Goal: Entertainment & Leisure: Browse casually

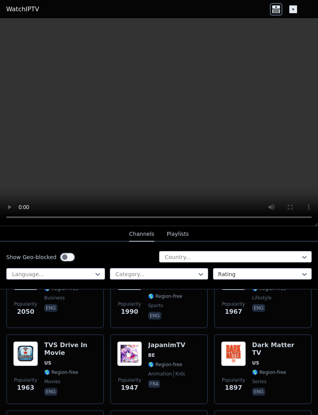
scroll to position [613, 0]
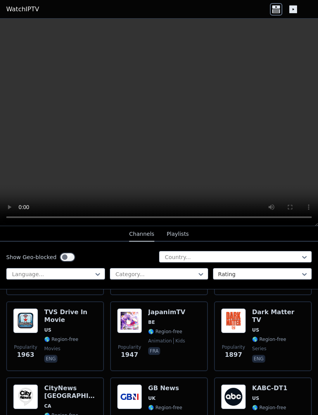
click at [275, 312] on h6 "Dark Matter TV" at bounding box center [278, 316] width 53 height 16
click at [286, 128] on video at bounding box center [159, 123] width 318 height 208
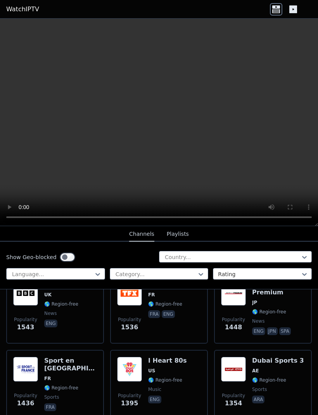
scroll to position [871, 0]
click at [62, 301] on span "🌎 Region-free" at bounding box center [61, 304] width 34 height 6
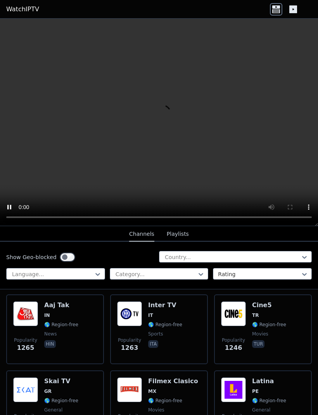
scroll to position [1156, 0]
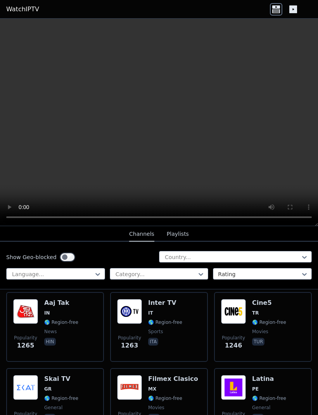
click at [267, 308] on div "Cine5 TR 🌎 Region-free movies tur" at bounding box center [269, 327] width 34 height 56
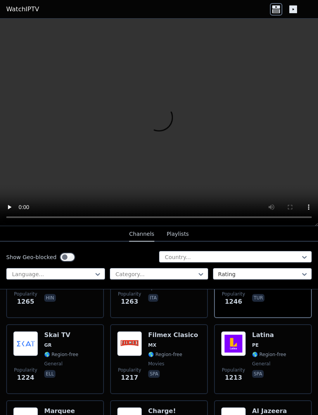
scroll to position [1239, 0]
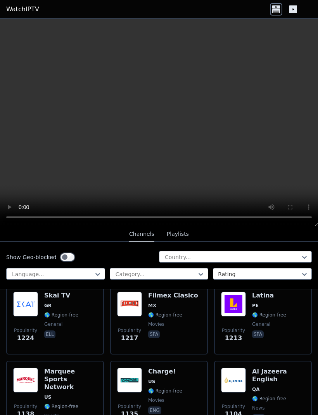
click at [173, 306] on span "MX" at bounding box center [173, 306] width 50 height 6
click at [142, 303] on img at bounding box center [129, 304] width 25 height 25
click at [69, 302] on div "Skai TV GR 🌎 Region-free general ell" at bounding box center [61, 320] width 34 height 56
click at [272, 129] on video at bounding box center [159, 123] width 318 height 208
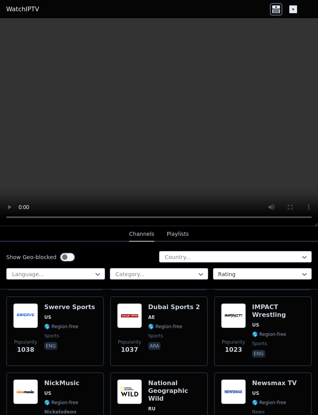
scroll to position [1463, 0]
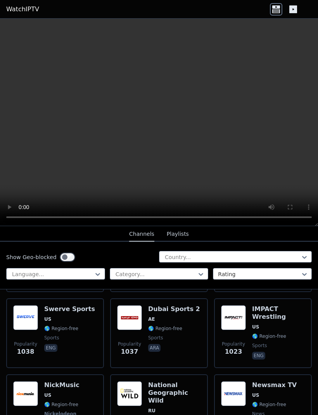
click at [154, 305] on h6 "Dubai Sports 2" at bounding box center [174, 309] width 52 height 8
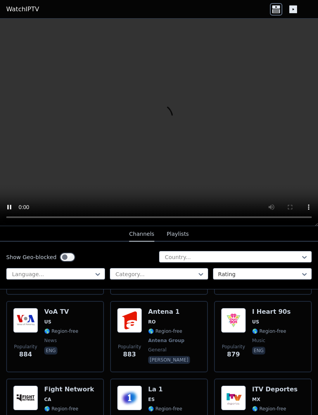
scroll to position [1852, 0]
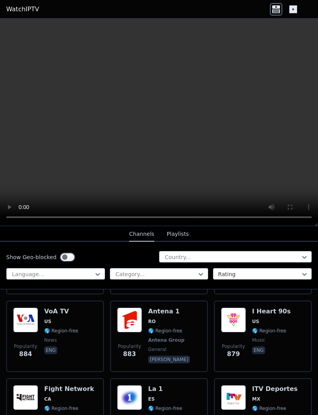
click at [164, 405] on span "🌎 Region-free" at bounding box center [165, 408] width 34 height 6
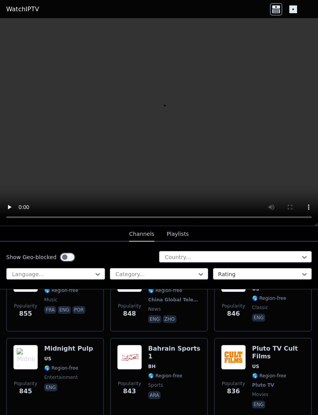
scroll to position [2049, 0]
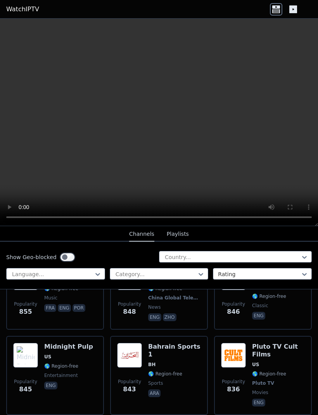
click at [258, 343] on h6 "Pluto TV Cult Films" at bounding box center [278, 351] width 53 height 16
click at [282, 171] on video at bounding box center [159, 123] width 318 height 208
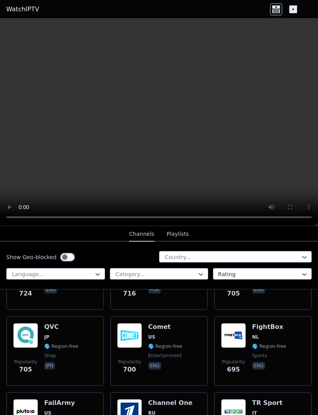
scroll to position [2531, 0]
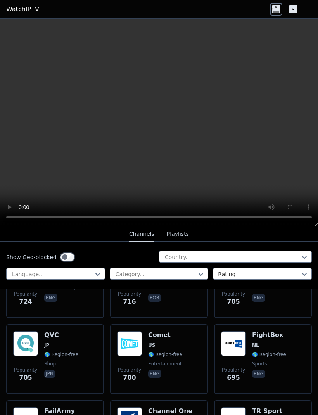
click at [270, 331] on div "FightBox NL 🌎 Region-free sports eng" at bounding box center [269, 359] width 34 height 56
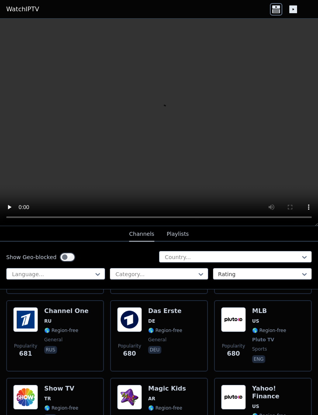
scroll to position [2711, 0]
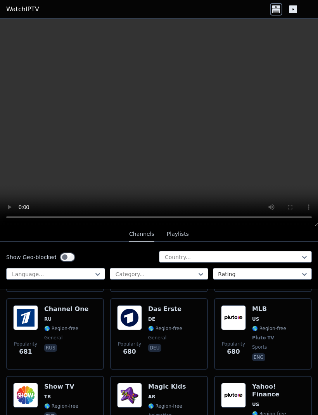
click at [282, 383] on h6 "Yahoo! Finance" at bounding box center [278, 391] width 53 height 16
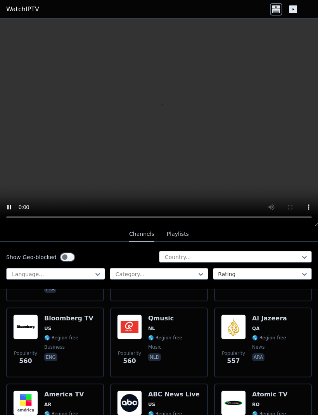
scroll to position [3372, 0]
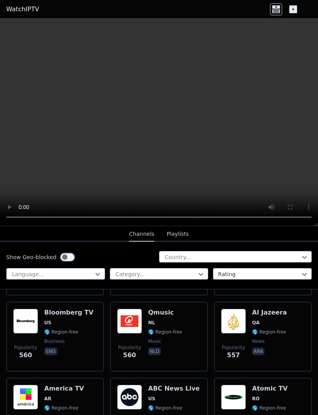
click at [273, 396] on span "RO" at bounding box center [278, 399] width 53 height 6
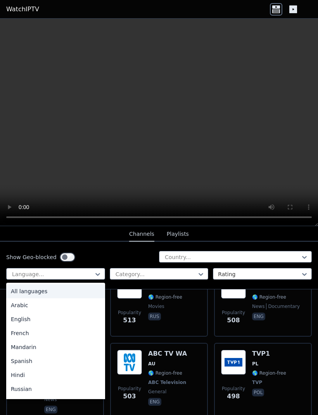
scroll to position [0, 0]
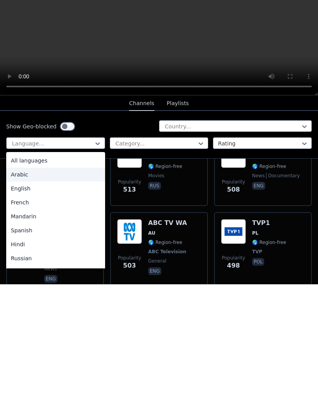
click at [21, 298] on div "Arabic" at bounding box center [55, 305] width 99 height 14
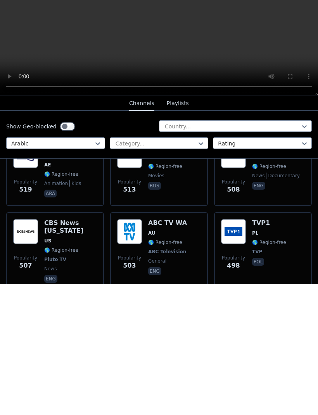
scroll to position [0, 0]
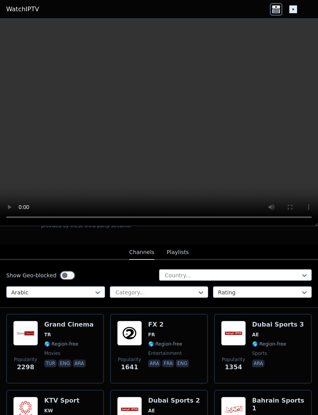
scroll to position [70, 0]
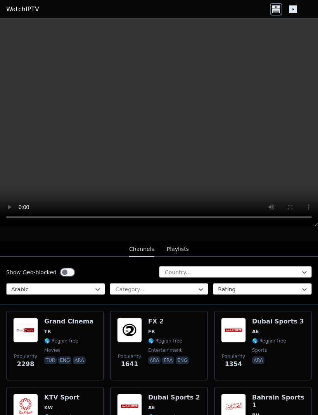
click at [281, 312] on div "Popularity 1354 Dubai Sports 3 AE 🌎 Region-free sports ara" at bounding box center [263, 346] width 98 height 70
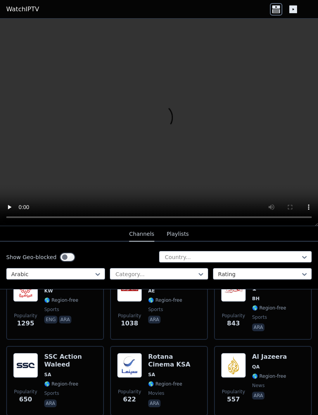
scroll to position [192, 0]
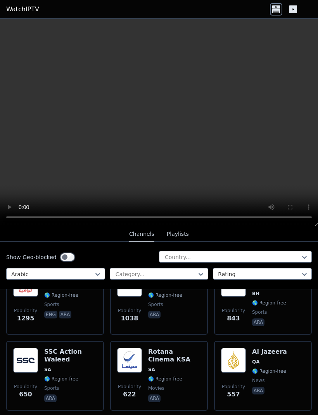
click at [279, 368] on span "🌎 Region-free" at bounding box center [269, 371] width 34 height 6
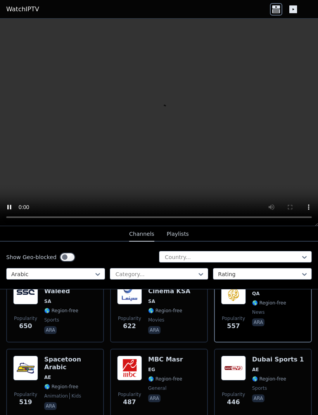
scroll to position [251, 0]
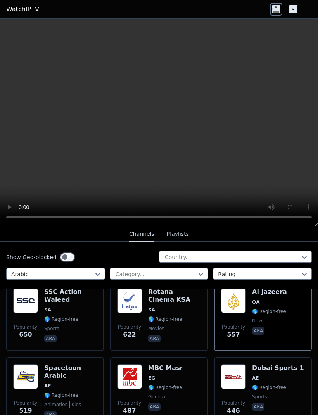
click at [27, 313] on img at bounding box center [25, 300] width 25 height 25
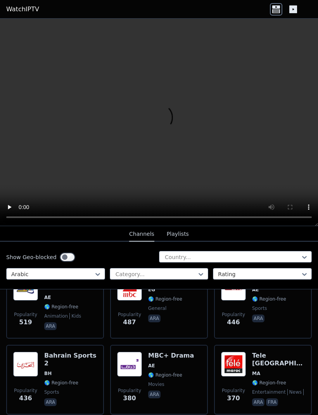
scroll to position [334, 0]
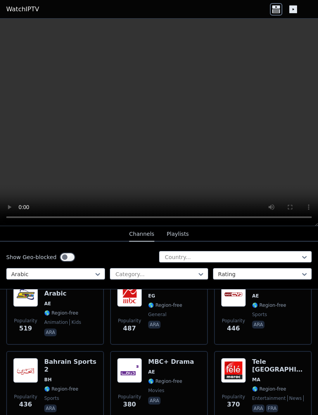
click at [35, 316] on span "Popularity 519" at bounding box center [25, 325] width 25 height 25
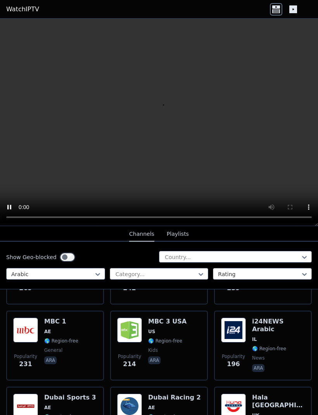
scroll to position [604, 0]
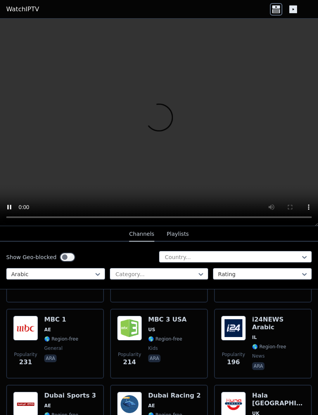
click at [281, 322] on h6 "i24NEWS Arabic" at bounding box center [278, 324] width 53 height 16
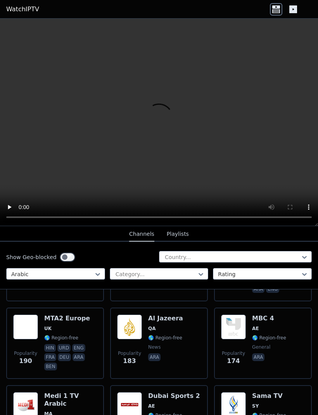
scroll to position [758, 0]
click at [185, 343] on div "Popularity 183 Al Jazeera QA 🌎 Region-free news ara" at bounding box center [159, 342] width 84 height 57
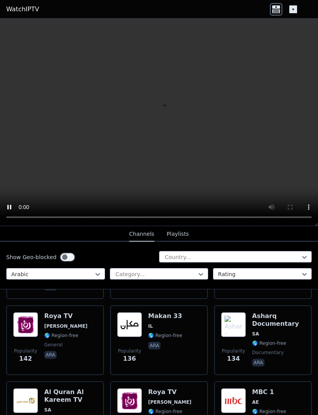
scroll to position [1069, 0]
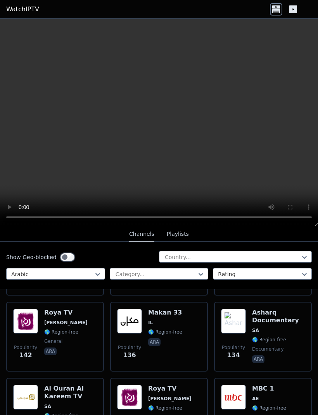
click at [172, 339] on span "ara" at bounding box center [165, 342] width 34 height 9
click at [262, 140] on video at bounding box center [159, 123] width 318 height 208
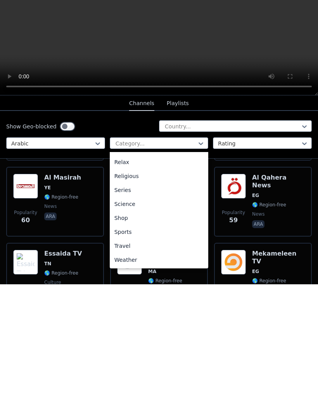
scroll to position [0, 0]
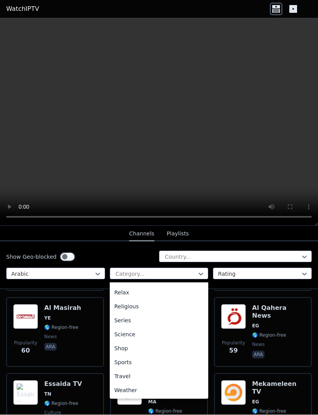
click at [91, 308] on div "Popularity 60 Al Masirah YE 🌎 Region-free news ara" at bounding box center [55, 333] width 84 height 56
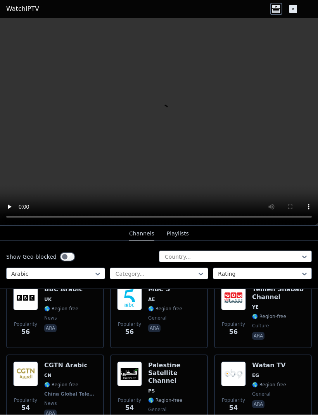
scroll to position [2796, 0]
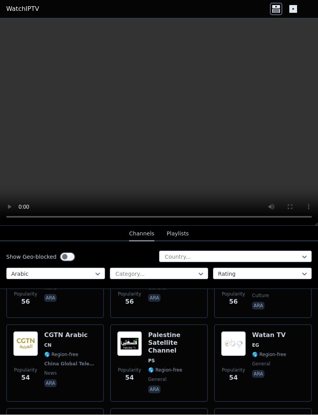
click at [170, 346] on h6 "Palestine Satellite Channel" at bounding box center [174, 343] width 53 height 23
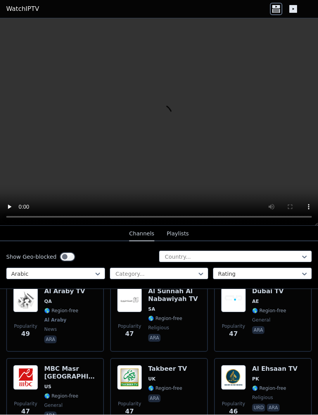
scroll to position [3001, 0]
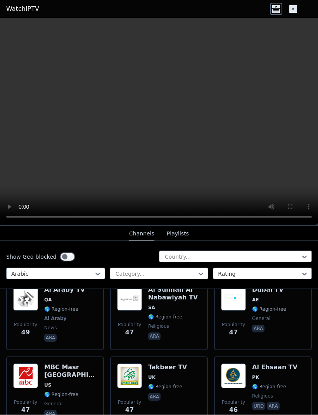
click at [83, 310] on div "Popularity 49 Al Araby TV QA 🌎 Region-free Al Araby news ara" at bounding box center [55, 314] width 84 height 57
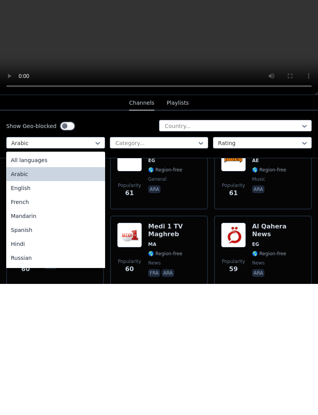
scroll to position [0, 0]
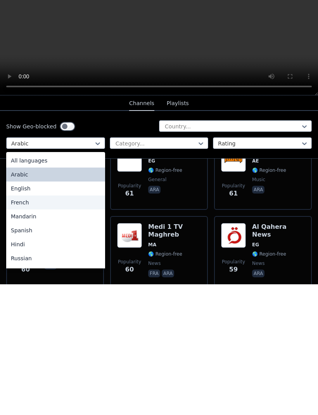
click at [38, 326] on div "French" at bounding box center [55, 333] width 99 height 14
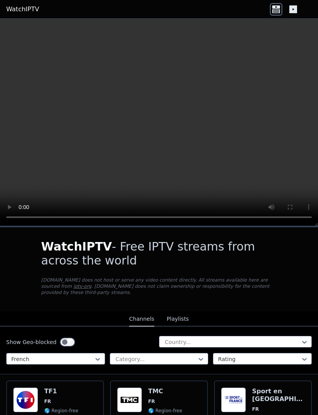
click at [64, 398] on div "TF1 FR 🌎 Region-free entertainment fra" at bounding box center [61, 416] width 34 height 56
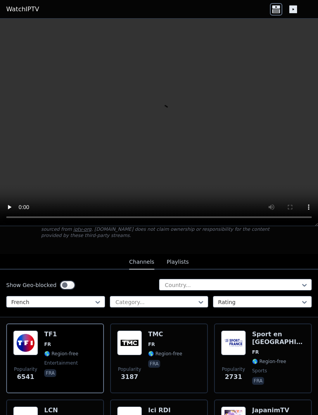
scroll to position [58, 0]
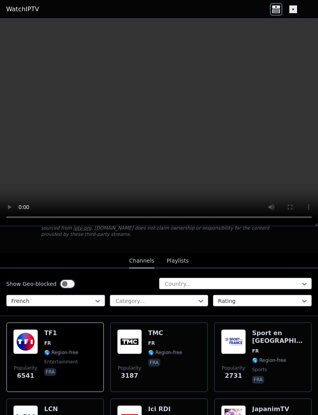
click at [166, 340] on div "TMC FR 🌎 Region-free fra" at bounding box center [165, 357] width 34 height 56
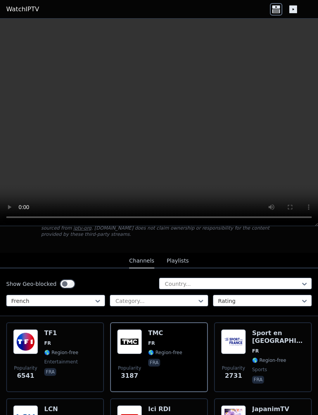
click at [160, 116] on video at bounding box center [159, 123] width 318 height 208
click at [272, 339] on div "Sport en [GEOGRAPHIC_DATA] FR 🌎 Region-free sports fra" at bounding box center [278, 357] width 53 height 56
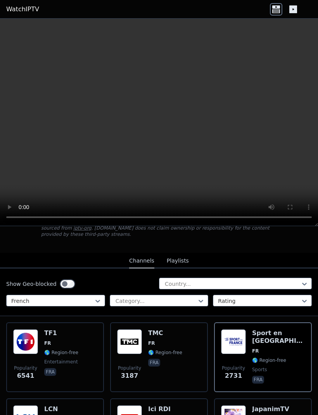
click at [260, 357] on span "🌎 Region-free" at bounding box center [269, 360] width 34 height 6
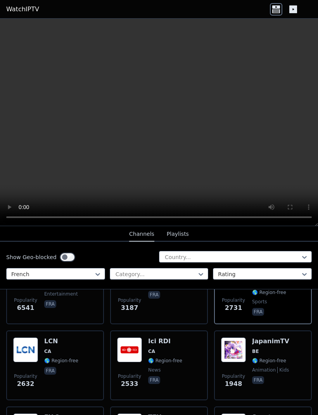
scroll to position [126, 0]
click at [273, 357] on div "JapanimTV BE 🌎 Region-free animation kids fra" at bounding box center [270, 365] width 37 height 56
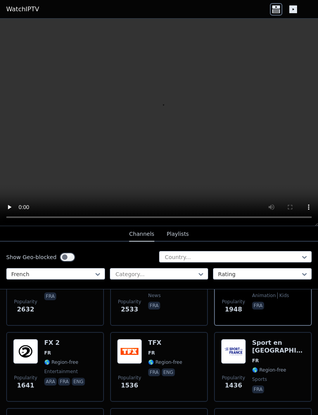
scroll to position [201, 0]
click at [266, 357] on span "FR" at bounding box center [278, 360] width 53 height 6
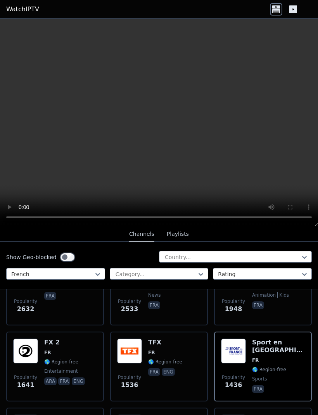
click at [154, 354] on span "FR" at bounding box center [151, 353] width 7 height 6
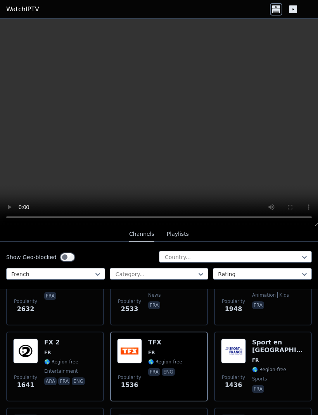
click at [165, 356] on div "TFX FR 🌎 Region-free fra eng" at bounding box center [165, 367] width 34 height 56
click at [73, 353] on span "FR" at bounding box center [65, 353] width 42 height 6
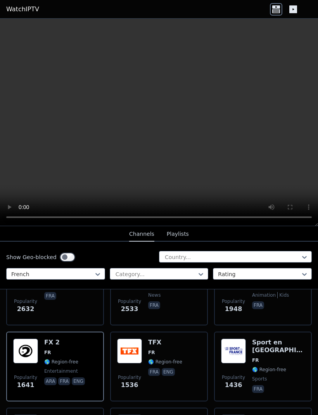
click at [293, 113] on video at bounding box center [159, 123] width 318 height 208
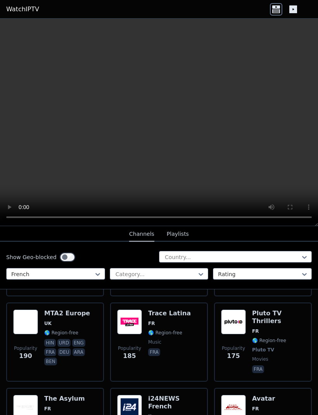
scroll to position [1299, 0]
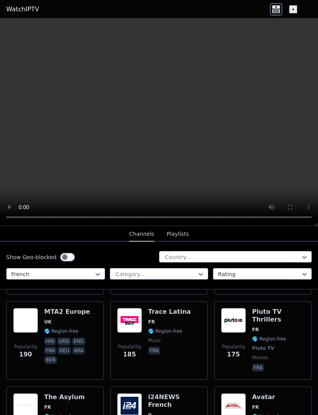
click at [189, 323] on div "Popularity 185 Trace Latina FR 🌎 Region-free music fra" at bounding box center [159, 340] width 84 height 65
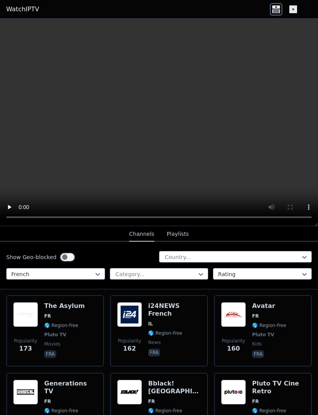
scroll to position [1402, 0]
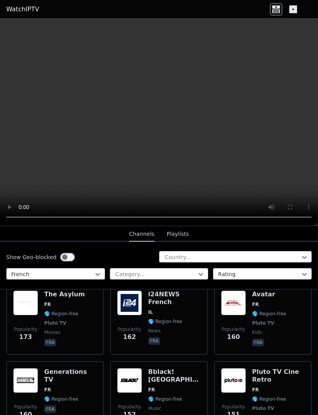
click at [195, 328] on span "news" at bounding box center [174, 331] width 53 height 6
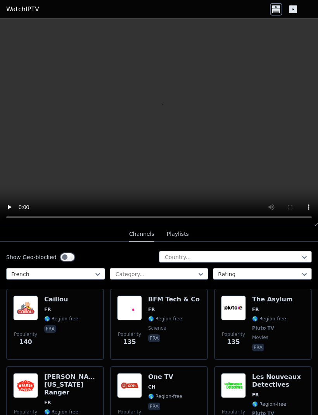
scroll to position [1722, 0]
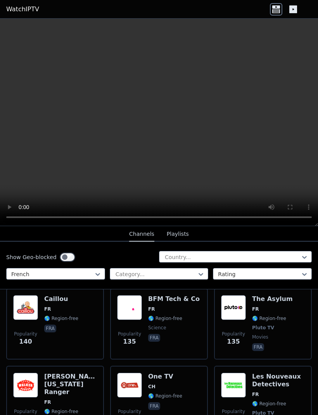
click at [62, 310] on span "FR" at bounding box center [61, 309] width 34 height 6
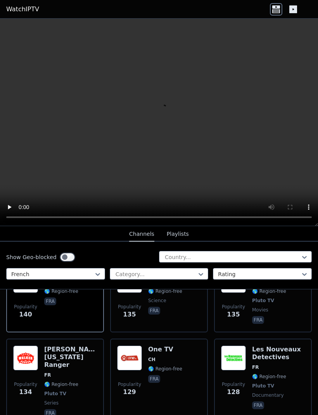
scroll to position [1782, 0]
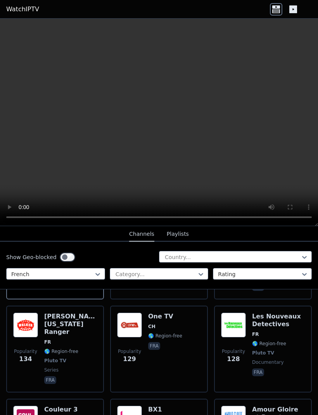
click at [157, 337] on span "🌎 Region-free" at bounding box center [165, 336] width 34 height 6
click at [69, 348] on div "[PERSON_NAME] [US_STATE] Ranger FR 🌎 Region-free Pluto TV series fra" at bounding box center [70, 349] width 53 height 73
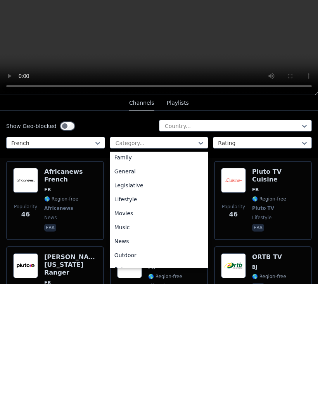
scroll to position [0, 0]
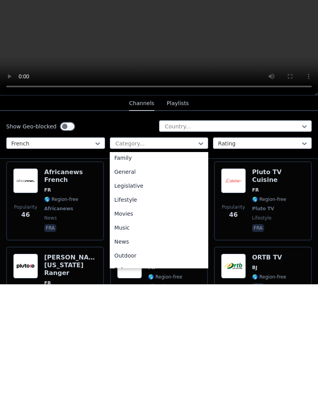
click at [152, 338] on div "Movies" at bounding box center [159, 345] width 99 height 14
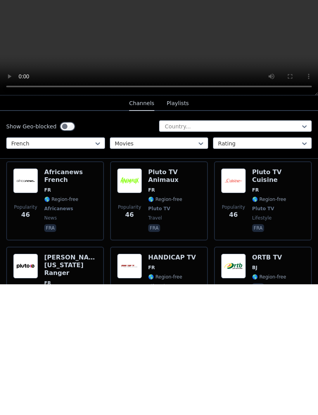
scroll to position [0, 0]
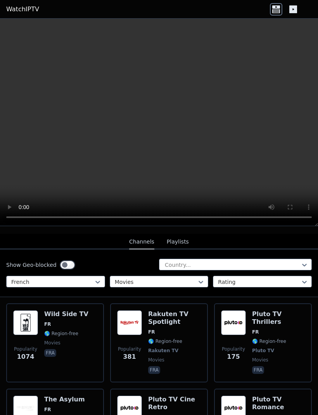
scroll to position [87, 0]
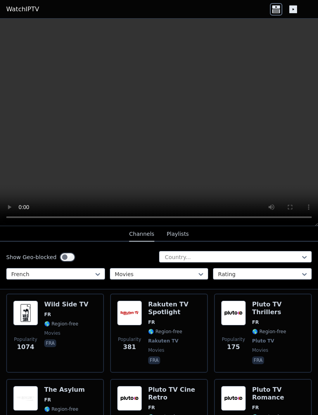
click at [160, 312] on h6 "Rakuten TV Spotlight" at bounding box center [174, 309] width 53 height 16
click at [269, 330] on span "🌎 Region-free" at bounding box center [269, 332] width 34 height 6
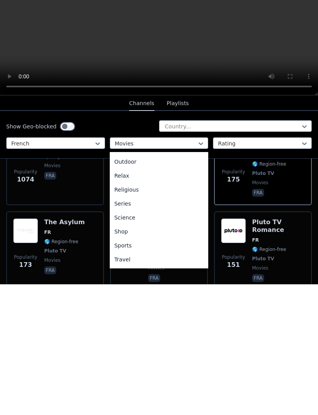
scroll to position [249, 0]
click at [148, 300] on div "Relax" at bounding box center [159, 307] width 99 height 14
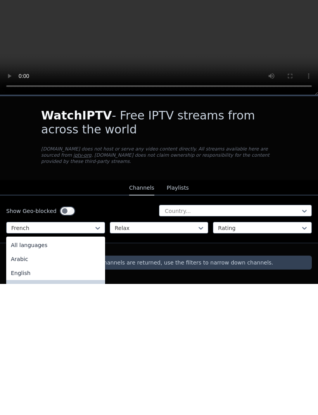
scroll to position [0, 0]
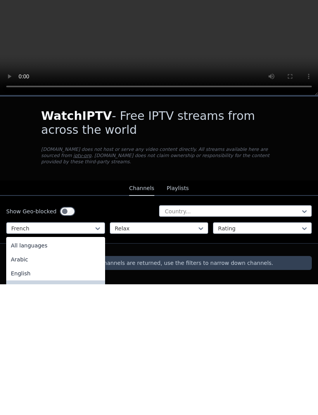
click at [81, 369] on div "All languages" at bounding box center [55, 376] width 99 height 14
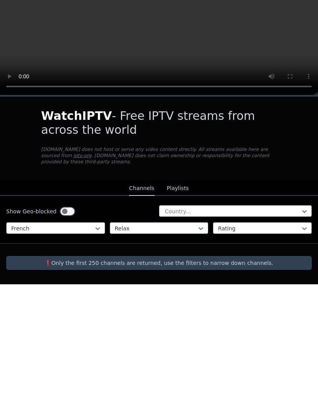
scroll to position [0, 0]
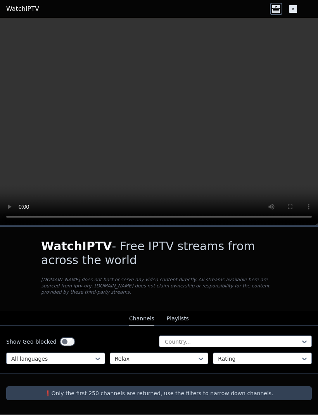
click at [99, 355] on icon at bounding box center [98, 359] width 8 height 8
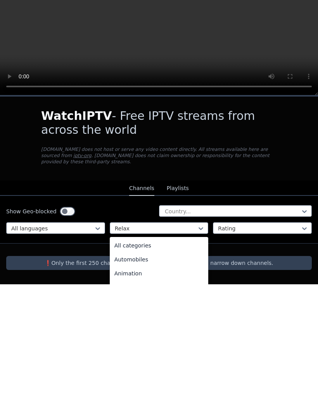
click at [154, 369] on div "All categories" at bounding box center [159, 376] width 99 height 14
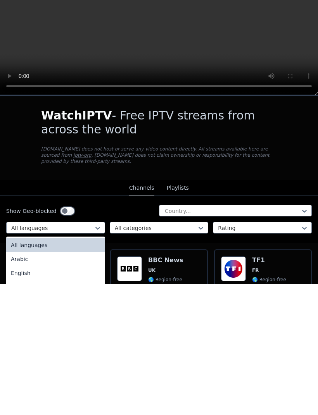
scroll to position [0, 0]
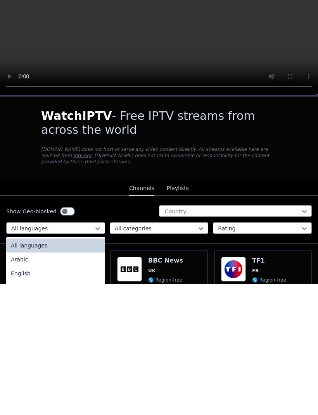
click at [78, 383] on div "Arabic" at bounding box center [55, 390] width 99 height 14
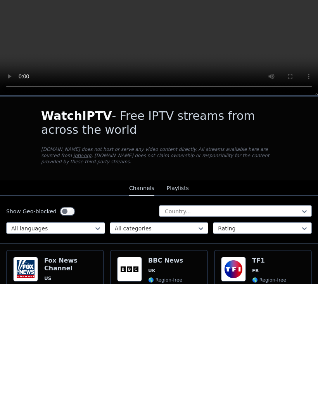
scroll to position [0, 0]
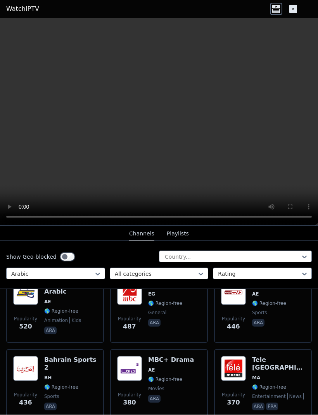
scroll to position [339, 0]
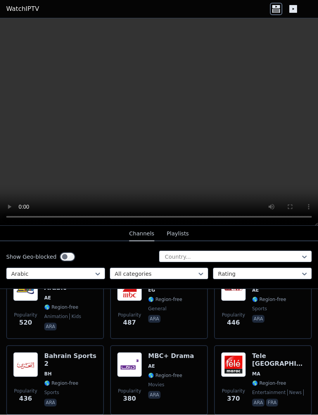
click at [82, 381] on span "🌎 Region-free" at bounding box center [70, 384] width 53 height 6
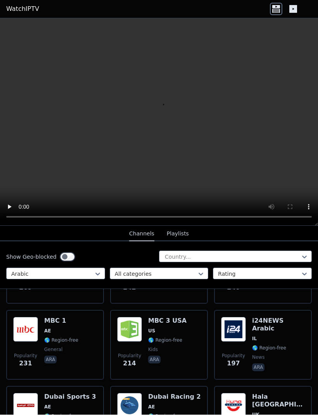
scroll to position [603, 0]
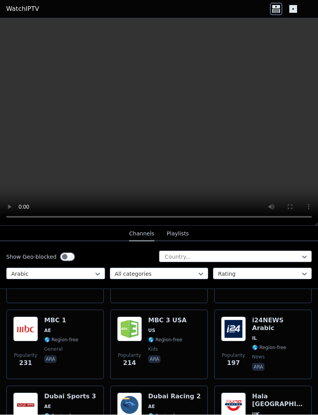
click at [84, 330] on div "Popularity 231 MBC 1 AE 🌎 Region-free general ara" at bounding box center [55, 345] width 84 height 56
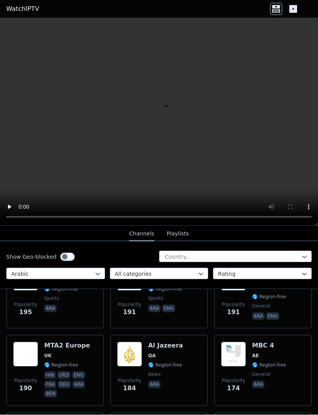
scroll to position [741, 0]
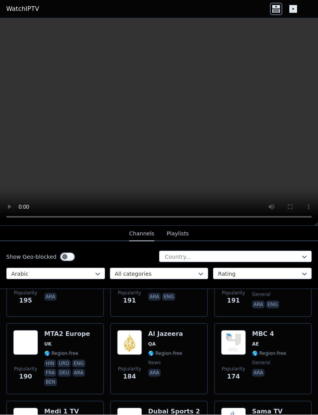
click at [167, 341] on span "QA" at bounding box center [165, 344] width 35 height 6
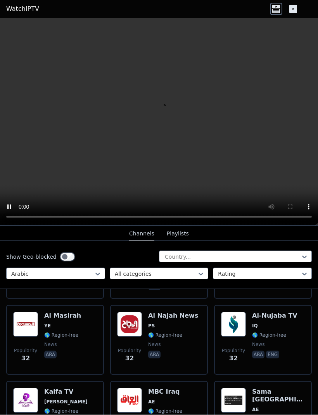
scroll to position [3831, 0]
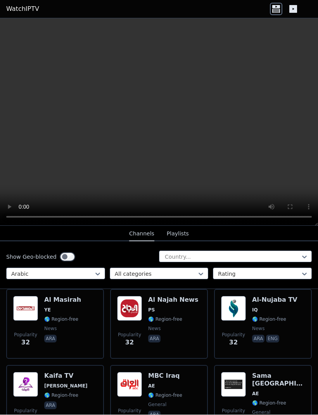
click at [189, 306] on div "Al Najah News PS 🌎 Region-free news ara" at bounding box center [173, 324] width 50 height 56
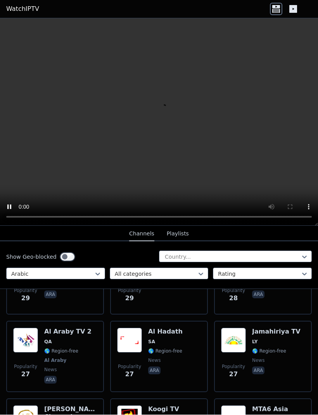
scroll to position [4333, 0]
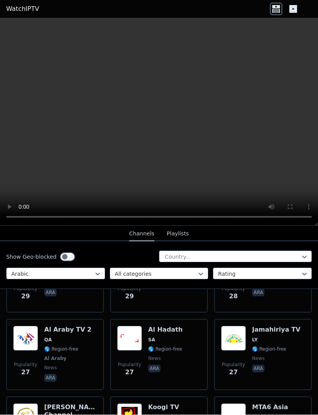
click at [184, 348] on div "Popularity 27 Al Hadath SA 🌎 Region-free news ara" at bounding box center [159, 354] width 84 height 57
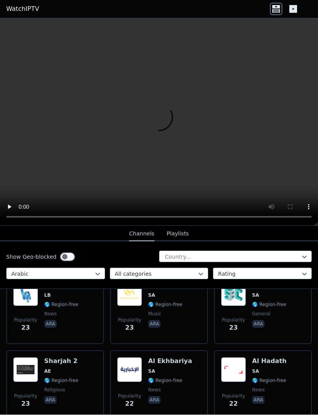
scroll to position [4700, 0]
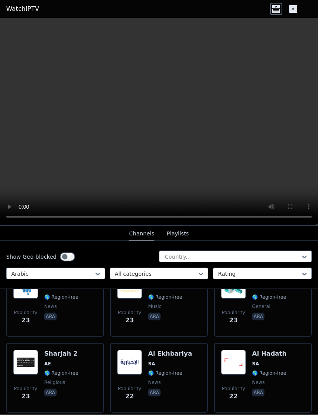
click at [185, 350] on h6 "Al Ekhbariya" at bounding box center [170, 354] width 44 height 8
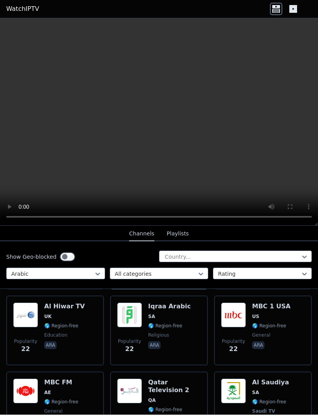
click at [188, 317] on div "Popularity 22 Iqraa Arabic SA 🌎 Region-free religious ara" at bounding box center [159, 331] width 84 height 56
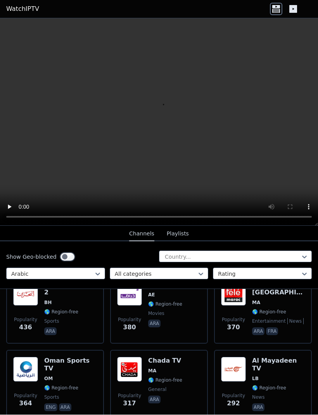
scroll to position [416, 0]
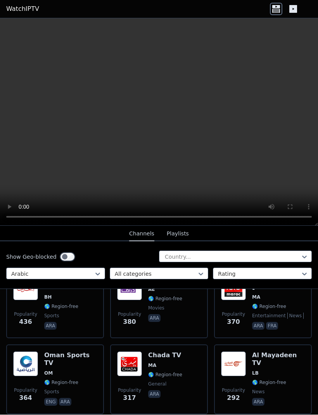
click at [186, 331] on div "MBC+ Drama AE 🌎 Region-free movies ara" at bounding box center [171, 304] width 46 height 56
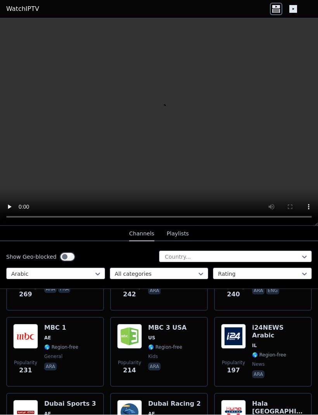
scroll to position [599, 0]
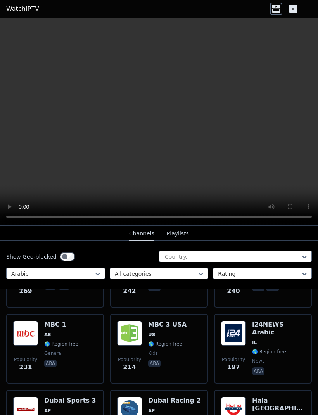
click at [187, 346] on div "Popularity 214 MBC 3 [GEOGRAPHIC_DATA] US 🌎 Region-free kids ara" at bounding box center [159, 349] width 84 height 56
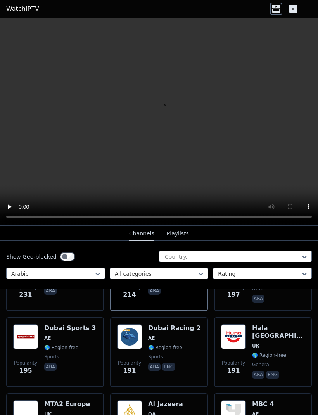
scroll to position [672, 0]
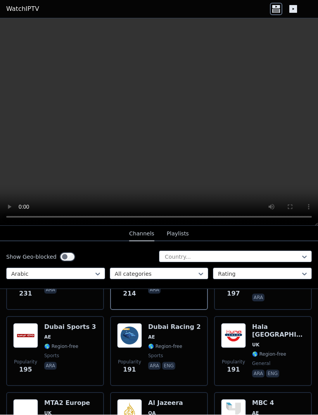
click at [267, 297] on div "i24NEWS Arabic IL 🌎 Region-free news ara" at bounding box center [278, 276] width 53 height 56
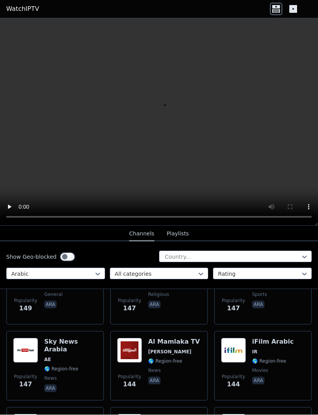
scroll to position [964, 0]
click at [270, 347] on div "iFilm Arabic IR 🌎 Region-free movies ara" at bounding box center [273, 366] width 42 height 56
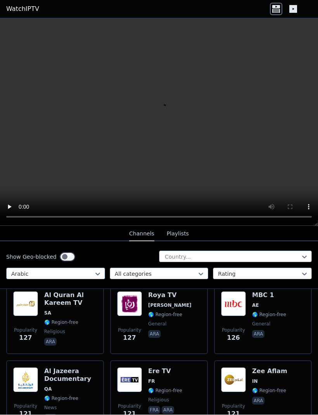
scroll to position [1166, 0]
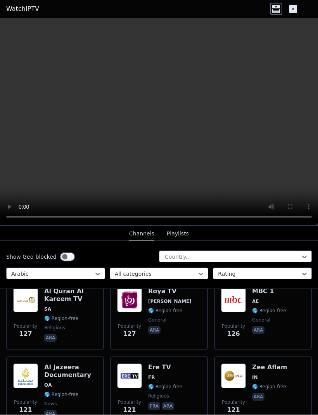
click at [184, 379] on div "Popularity 121 Ere TV FR 🌎 Region-free religious fra ara" at bounding box center [159, 392] width 84 height 56
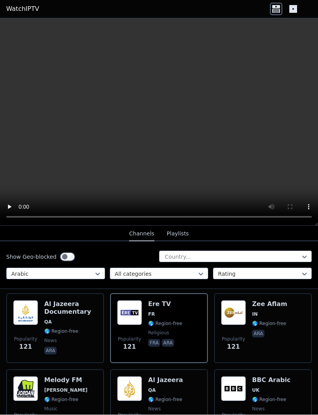
scroll to position [1233, 0]
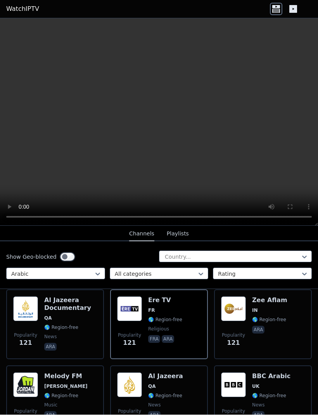
click at [76, 316] on span "QA" at bounding box center [70, 318] width 53 height 6
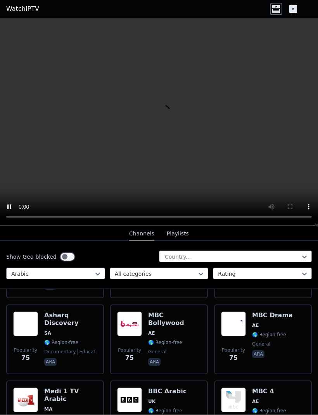
scroll to position [2132, 0]
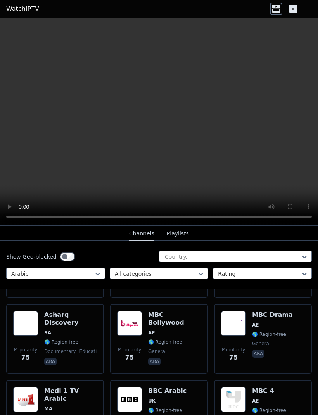
click at [59, 326] on h6 "Asharq Discovery" at bounding box center [70, 320] width 53 height 16
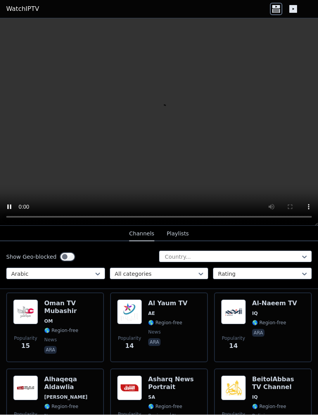
scroll to position [5823, 0]
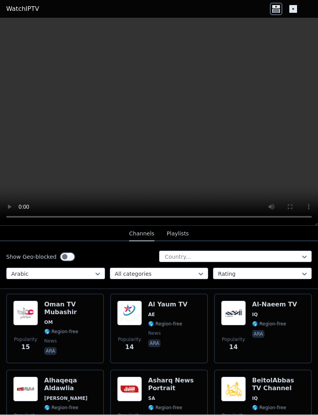
click at [192, 381] on h6 "Asharq News Portrait" at bounding box center [174, 385] width 53 height 16
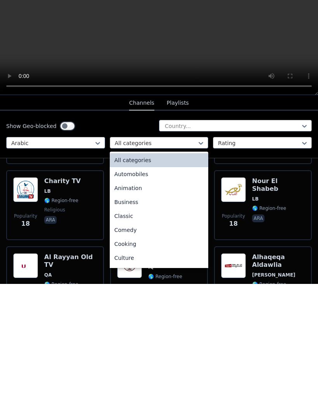
scroll to position [5269, 0]
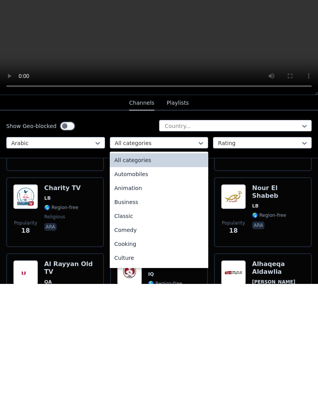
click at [176, 284] on div "All categories" at bounding box center [159, 291] width 99 height 14
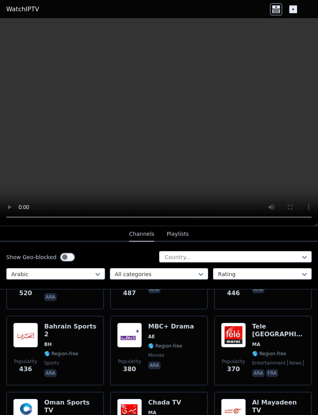
scroll to position [369, 0]
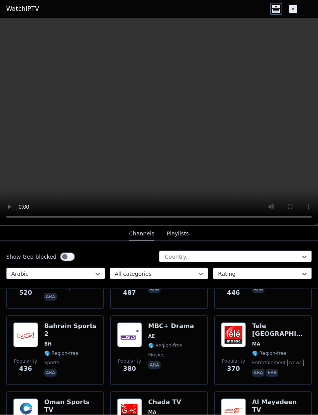
click at [226, 169] on video at bounding box center [159, 123] width 318 height 208
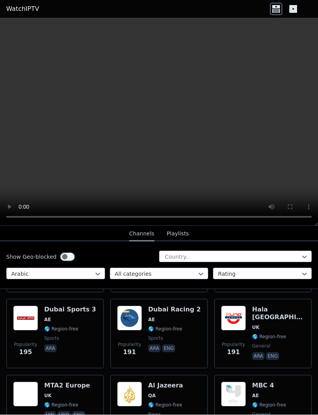
scroll to position [690, 0]
click at [180, 234] on button "Playlists" at bounding box center [178, 234] width 22 height 15
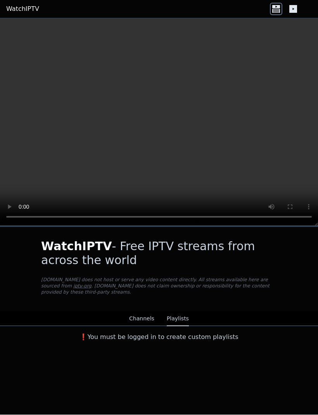
scroll to position [0, 0]
click at [137, 318] on button "Channels" at bounding box center [141, 319] width 25 height 15
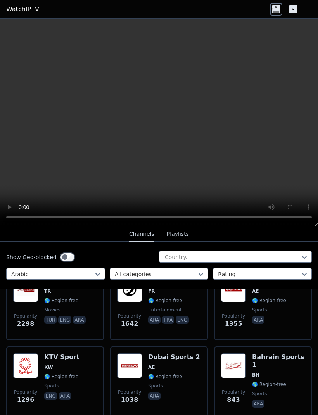
scroll to position [109, 0]
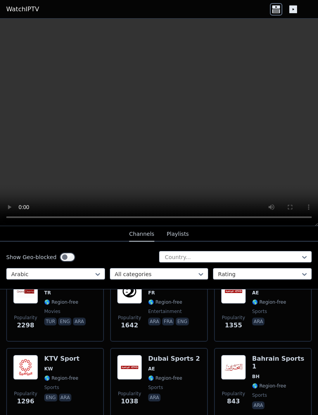
click at [74, 254] on div "Show Geo-blocked Country..." at bounding box center [159, 257] width 306 height 12
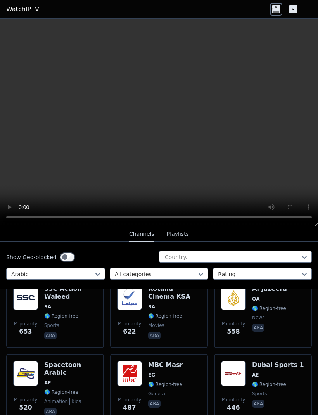
scroll to position [259, 0]
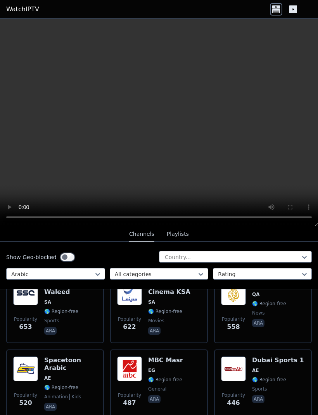
click at [176, 371] on span "EG" at bounding box center [165, 370] width 35 height 6
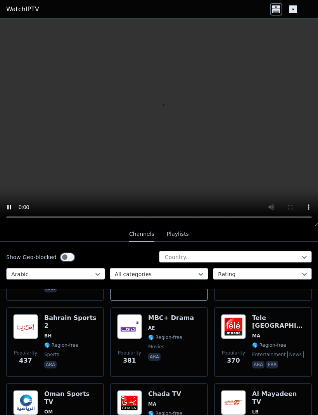
scroll to position [379, 0]
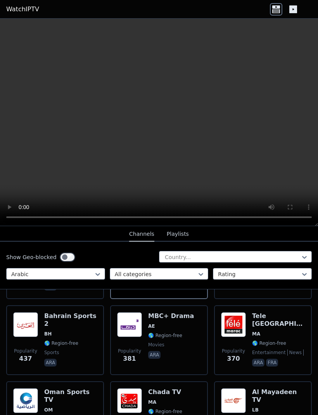
click at [97, 268] on div "Arabic" at bounding box center [55, 274] width 99 height 12
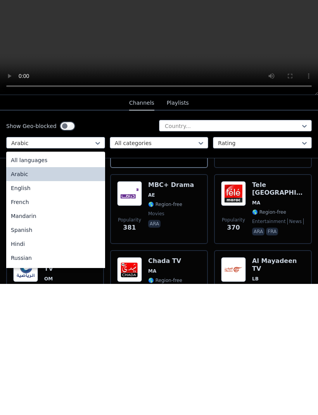
scroll to position [0, 0]
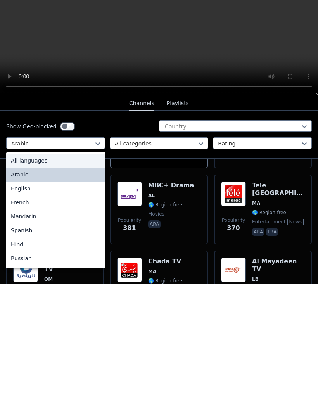
click at [48, 284] on div "All languages" at bounding box center [55, 291] width 99 height 14
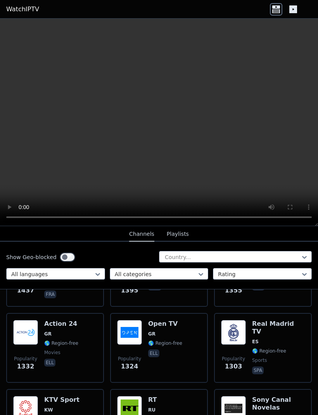
scroll to position [983, 0]
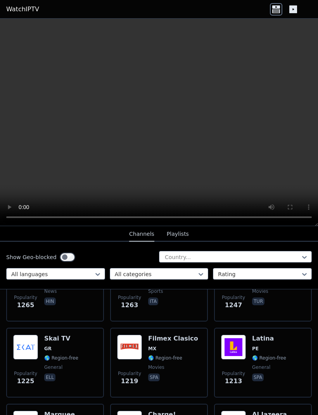
click at [268, 391] on div "Popularity 1213 Latina PE 🌎 Region-free general spa" at bounding box center [263, 363] width 98 height 70
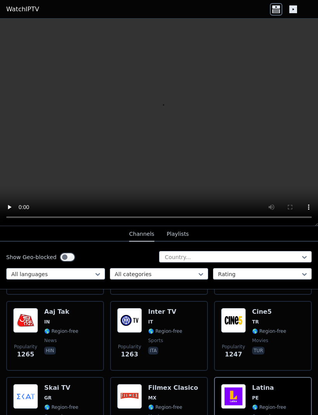
scroll to position [1146, 0]
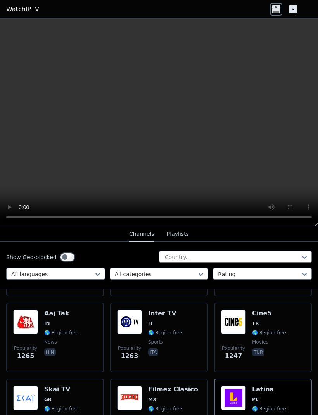
click at [266, 343] on span "movies" at bounding box center [260, 342] width 16 height 6
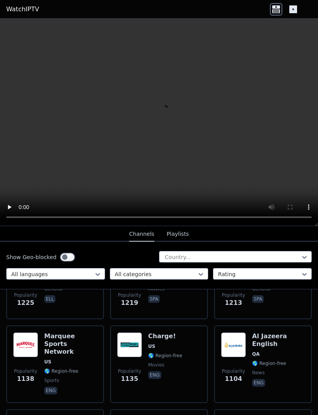
scroll to position [1276, 0]
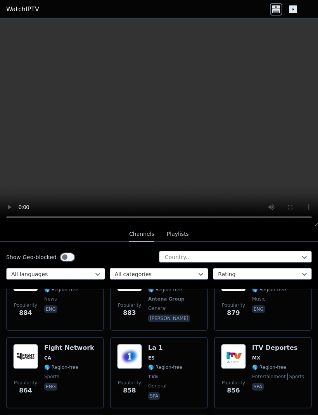
click at [200, 361] on div "Popularity 858 La 1 ES 🌎 Region-free TVE general spa" at bounding box center [159, 372] width 84 height 57
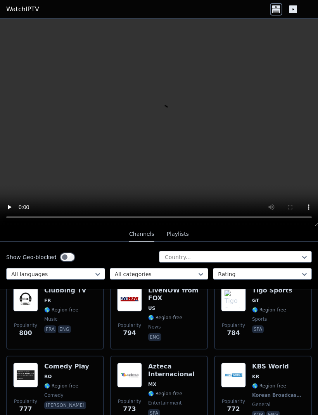
scroll to position [2269, 0]
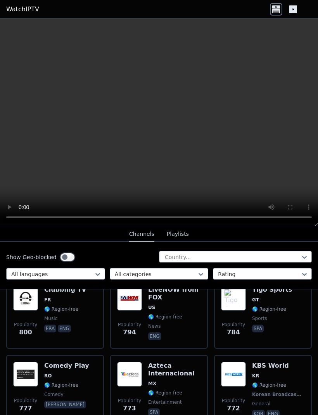
click at [106, 278] on div "All languages All categories Rating" at bounding box center [159, 274] width 306 height 12
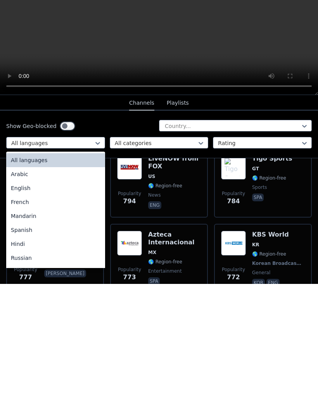
scroll to position [0, 0]
click at [69, 284] on div "All languages" at bounding box center [55, 291] width 99 height 14
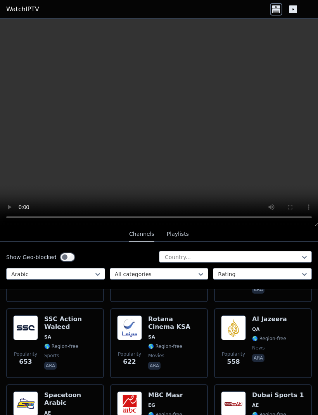
scroll to position [223, 0]
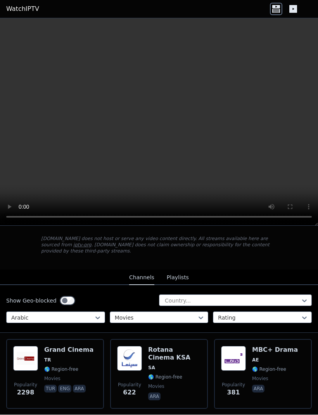
scroll to position [43, 0]
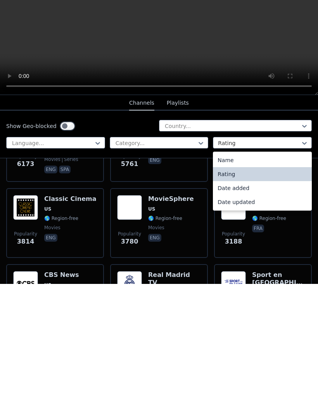
scroll to position [215, 0]
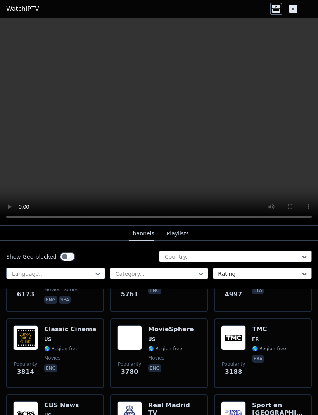
click at [181, 356] on span "movies" at bounding box center [171, 358] width 46 height 6
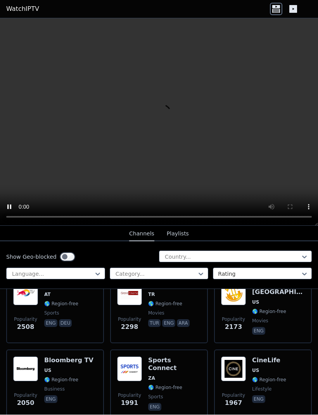
scroll to position [516, 0]
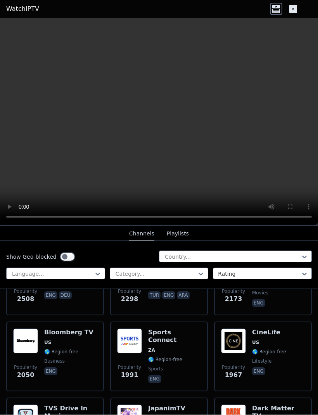
click at [189, 357] on span "🌎 Region-free" at bounding box center [174, 360] width 53 height 6
click at [269, 351] on span "🌎 Region-free" at bounding box center [269, 352] width 34 height 6
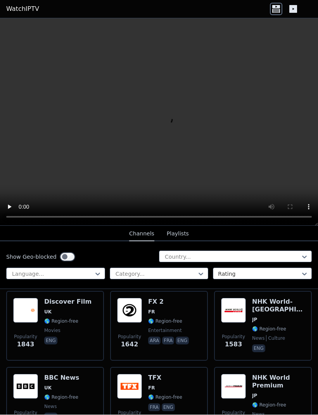
scroll to position [817, 0]
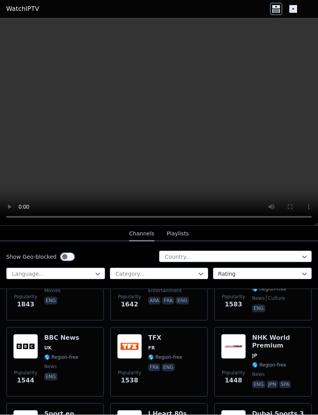
click at [185, 358] on div "Popularity 1538 TFX FR 🌎 Region-free fra eng" at bounding box center [159, 362] width 84 height 56
click at [76, 358] on span "🌎 Region-free" at bounding box center [61, 358] width 34 height 6
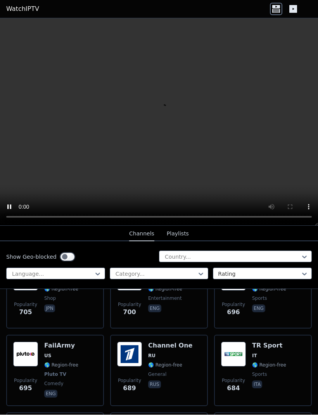
scroll to position [2573, 0]
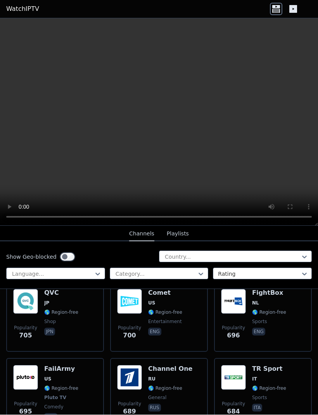
click at [183, 308] on div "Popularity 700 Comet US 🌎 Region-free entertainment eng" at bounding box center [159, 317] width 84 height 56
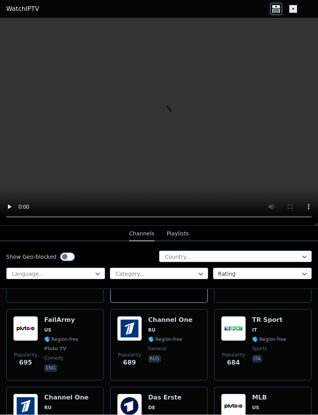
scroll to position [2624, 0]
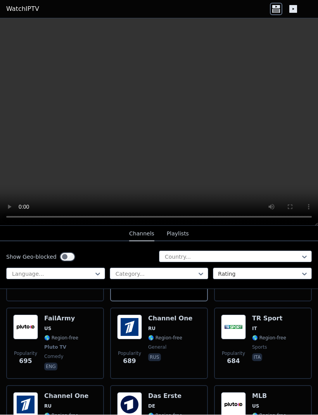
click at [192, 334] on div "Popularity 689 Channel One RU 🌎 Region-free general rus" at bounding box center [159, 343] width 84 height 57
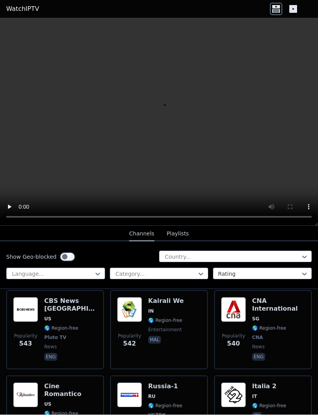
scroll to position [3551, 0]
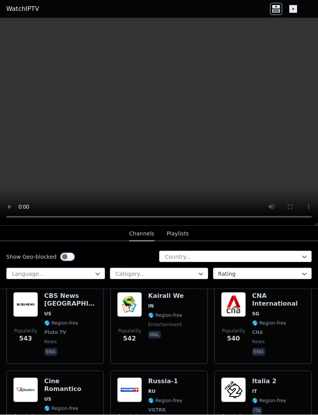
click at [182, 407] on span "VGTRK" at bounding box center [165, 410] width 34 height 6
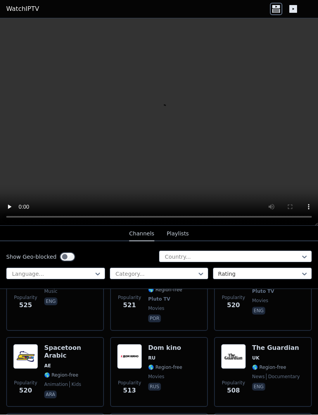
scroll to position [3745, 0]
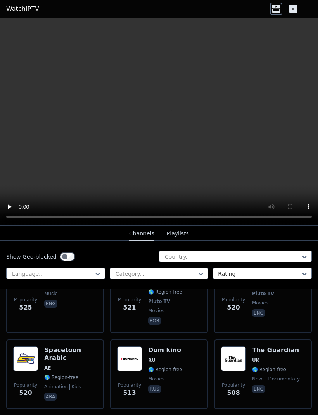
click at [80, 365] on span "AE" at bounding box center [70, 368] width 53 height 6
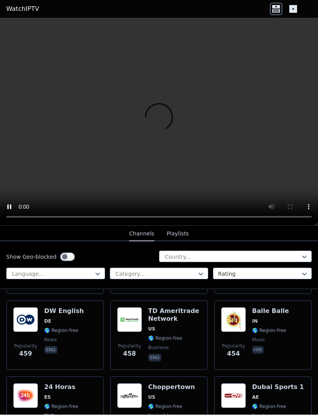
scroll to position [4314, 0]
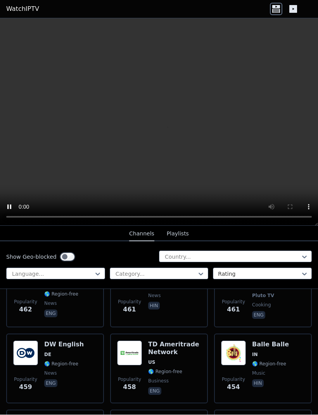
click at [163, 109] on video at bounding box center [159, 123] width 318 height 208
click at [163, 117] on video at bounding box center [159, 123] width 318 height 208
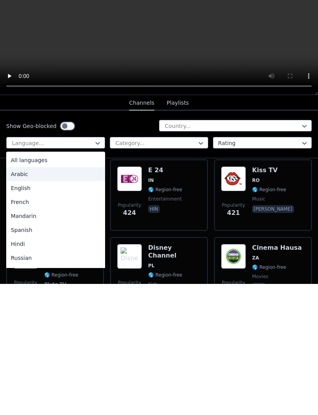
scroll to position [0, 0]
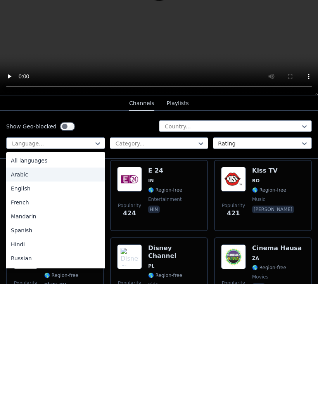
click at [38, 298] on div "Arabic" at bounding box center [55, 305] width 99 height 14
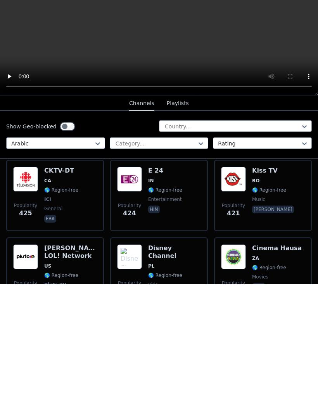
scroll to position [0, 0]
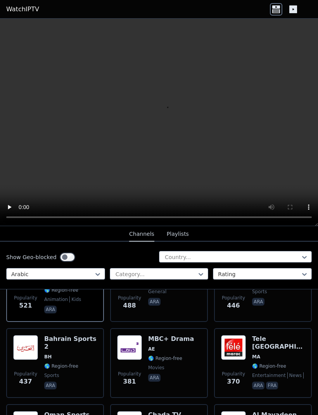
scroll to position [357, 0]
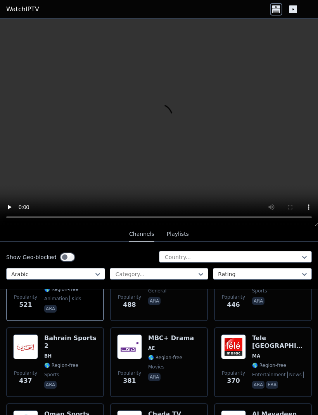
click at [192, 372] on div "Popularity 381 MBC+ Drama AE 🌎 Region-free movies ara" at bounding box center [159, 362] width 84 height 56
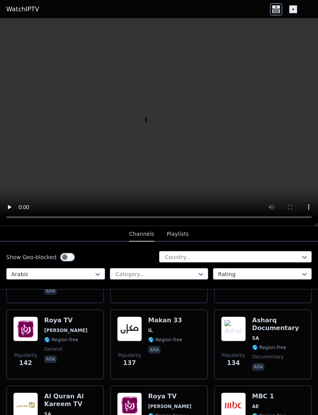
scroll to position [1067, 0]
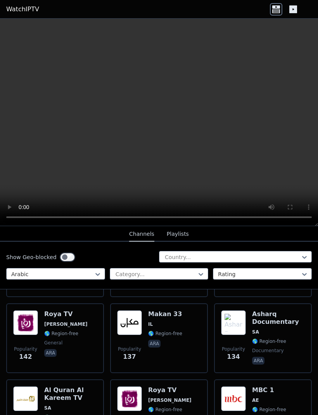
click at [175, 330] on div "Makan 33 IL 🌎 Region-free ara" at bounding box center [165, 338] width 34 height 56
click at [158, 118] on video at bounding box center [159, 123] width 318 height 208
click at [262, 331] on span "SA" at bounding box center [278, 332] width 53 height 6
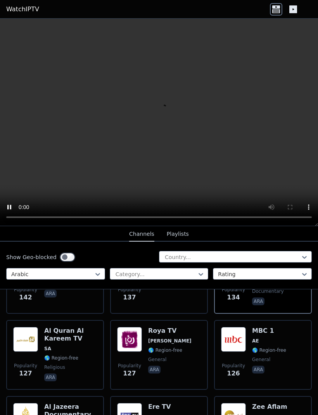
scroll to position [1126, 0]
click at [78, 341] on h6 "Al Quran Al Kareem TV" at bounding box center [70, 335] width 53 height 16
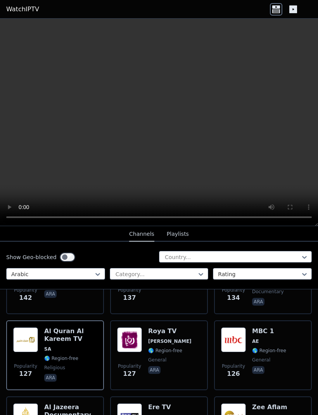
click at [173, 345] on div "Roya TV JO 🌎 Region-free general ara" at bounding box center [169, 355] width 43 height 56
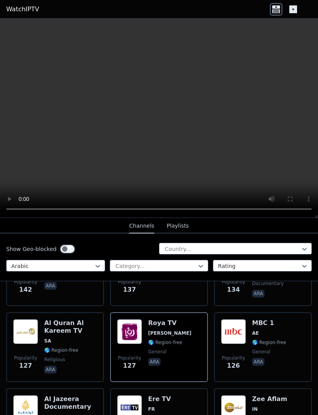
click at [162, 122] on video at bounding box center [159, 118] width 318 height 199
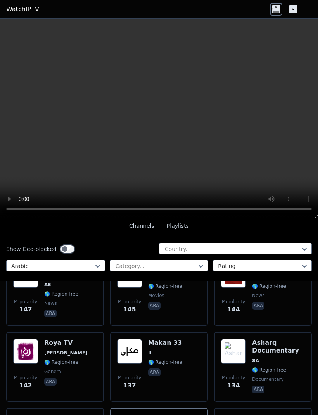
scroll to position [1030, 0]
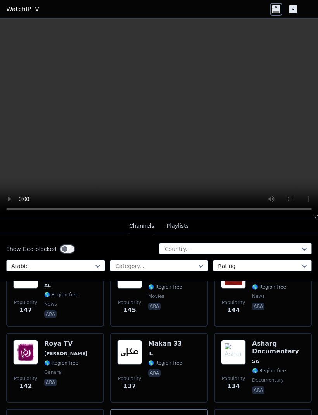
click at [178, 355] on span "IL" at bounding box center [165, 354] width 34 height 6
click at [160, 117] on video at bounding box center [159, 118] width 318 height 199
click at [157, 104] on video at bounding box center [159, 118] width 318 height 199
click at [189, 135] on video at bounding box center [159, 118] width 318 height 199
click at [161, 116] on video at bounding box center [159, 118] width 318 height 199
